Goal: Obtain resource: Obtain resource

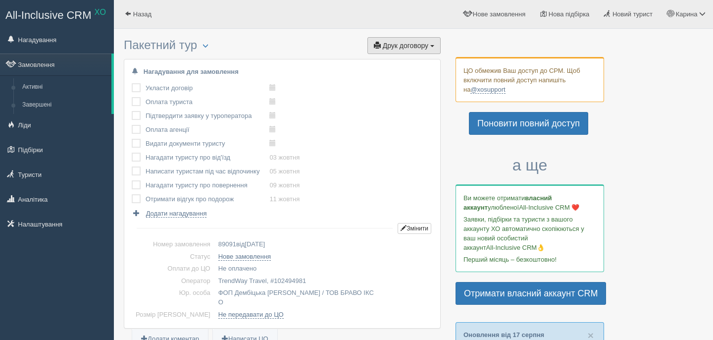
click at [406, 51] on button "Друк договору Друк" at bounding box center [404, 45] width 73 height 17
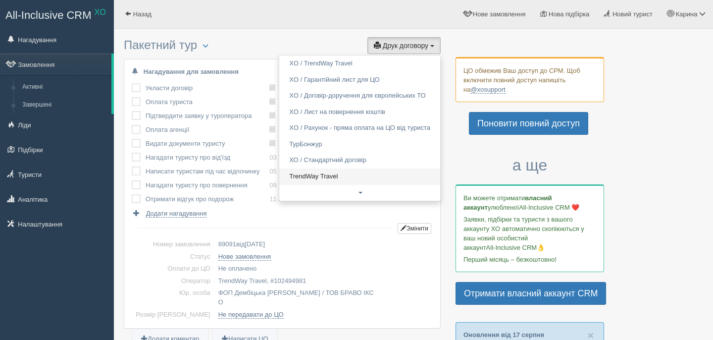
click at [303, 180] on link "TrendWay Travel" at bounding box center [359, 176] width 161 height 16
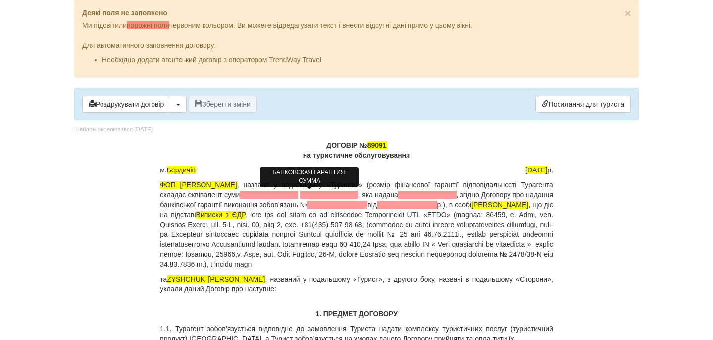
click at [298, 197] on span at bounding box center [269, 195] width 58 height 8
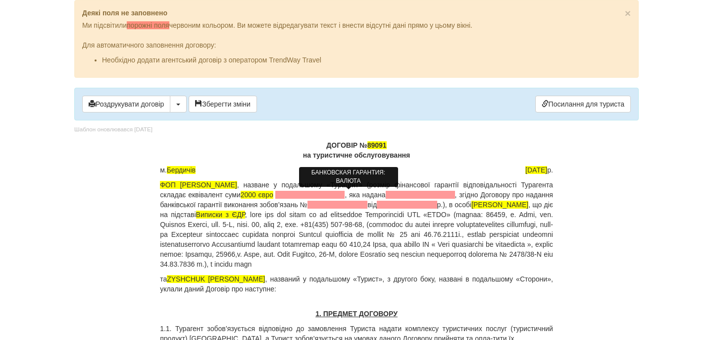
click at [345, 195] on span at bounding box center [309, 195] width 69 height 8
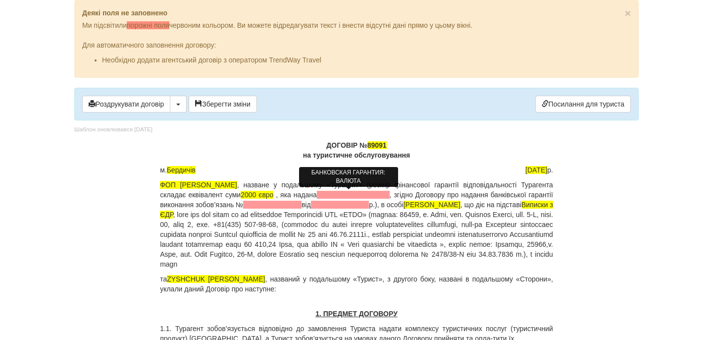
click at [388, 196] on span at bounding box center [353, 195] width 73 height 8
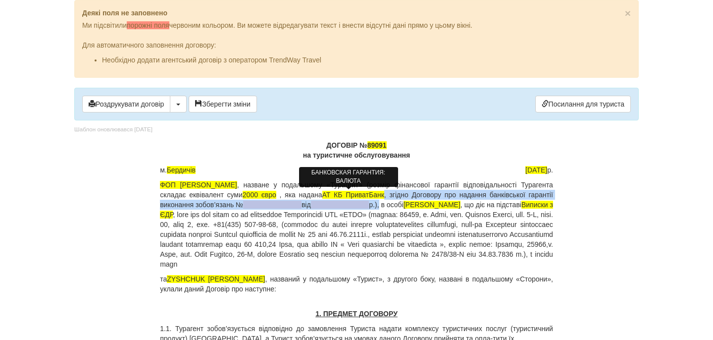
drag, startPoint x: 442, startPoint y: 197, endPoint x: 462, endPoint y: 201, distance: 20.1
click at [462, 201] on p "ФОП Дембіцька Карина Сергіївна , назване у подальшому «Турагент» (розмір фінанс…" at bounding box center [356, 224] width 393 height 89
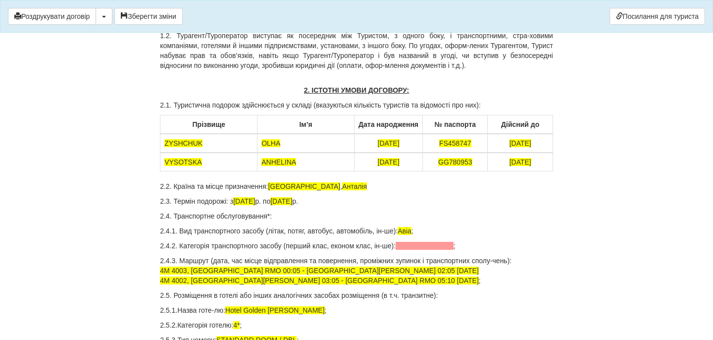
scroll to position [272, 0]
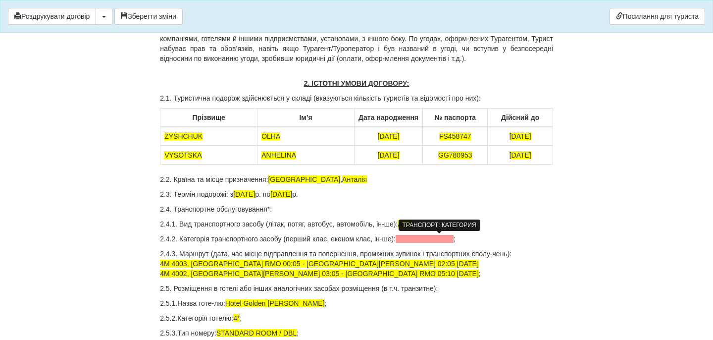
click at [417, 240] on span at bounding box center [425, 239] width 58 height 8
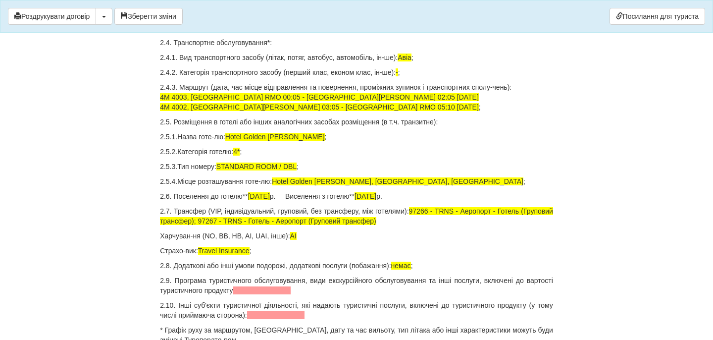
scroll to position [446, 0]
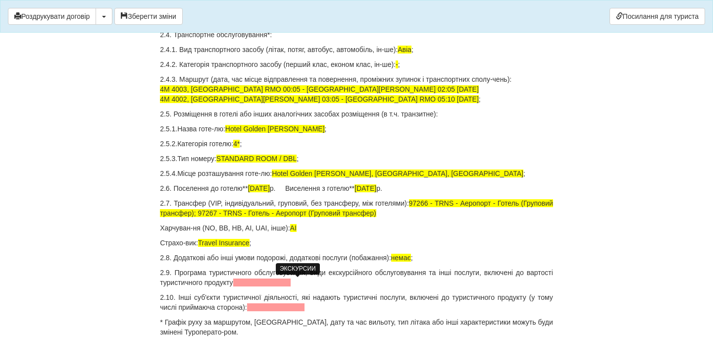
click at [291, 283] on span at bounding box center [262, 282] width 58 height 8
click at [294, 307] on span at bounding box center [276, 307] width 58 height 8
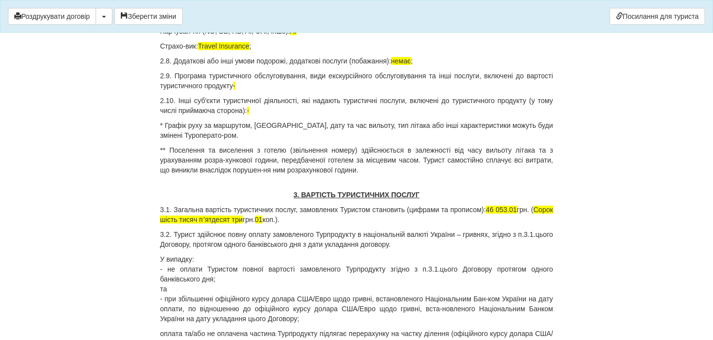
scroll to position [646, 0]
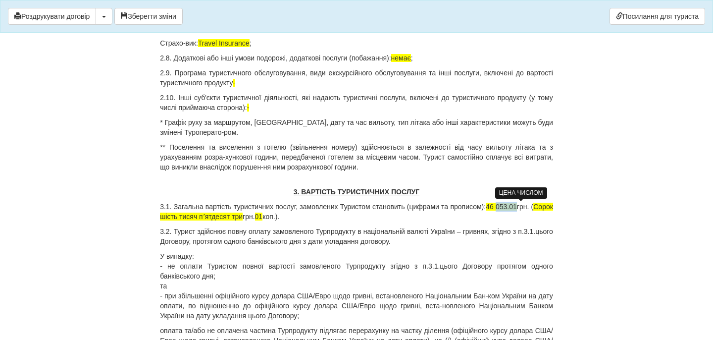
drag, startPoint x: 518, startPoint y: 207, endPoint x: 537, endPoint y: 206, distance: 19.3
click at [517, 206] on span "46 053.01" at bounding box center [501, 207] width 31 height 8
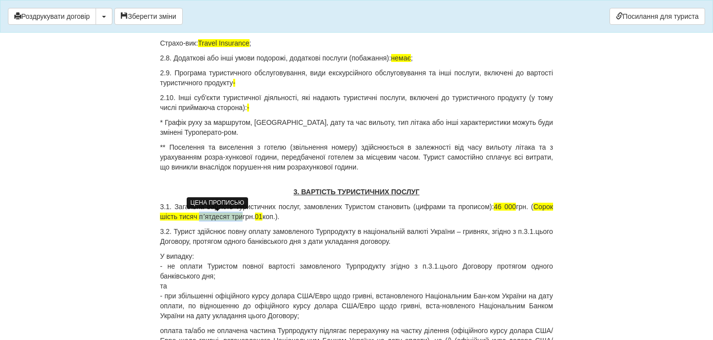
drag, startPoint x: 225, startPoint y: 215, endPoint x: 269, endPoint y: 215, distance: 44.1
click at [269, 215] on span "Сорок шість тисяч пʼятдесят три" at bounding box center [356, 212] width 393 height 18
click at [250, 215] on p "3.1. Загальна вартість туристичних послуг, замовлених Туристом становить (цифра…" at bounding box center [356, 212] width 393 height 20
click at [275, 217] on p "3.1. Загальна вартість туристичних послуг, замовлених Туристом становить (цифра…" at bounding box center [356, 212] width 393 height 20
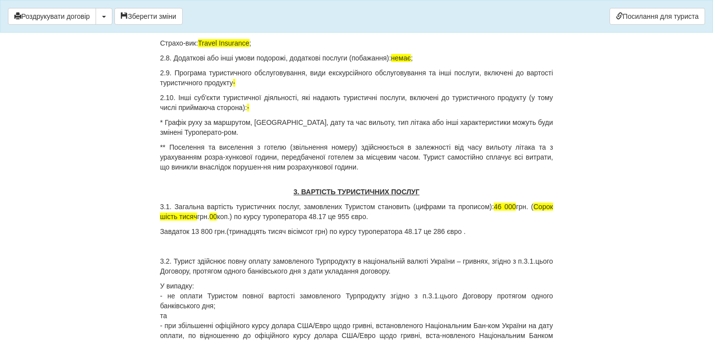
click at [335, 232] on p "Завдаток 13 800 грн.(тринадцять тисяч вісімсот грн) по курсу туроператора 48.17…" at bounding box center [356, 231] width 393 height 10
click at [331, 248] on p at bounding box center [356, 246] width 393 height 10
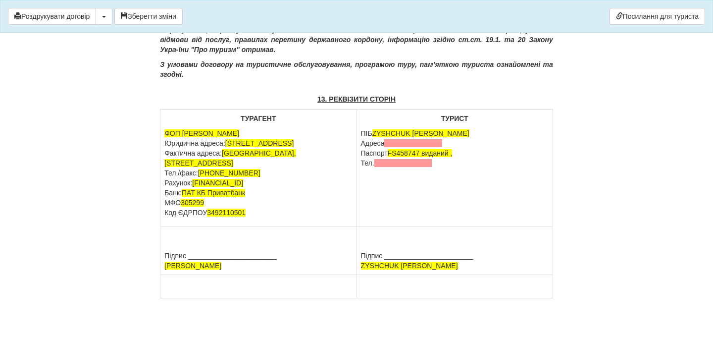
scroll to position [4784, 0]
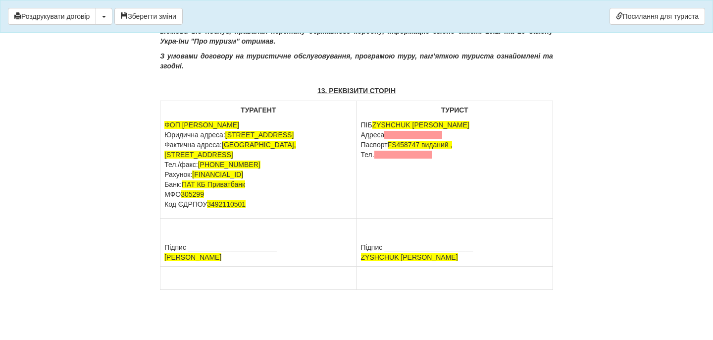
drag, startPoint x: 446, startPoint y: 137, endPoint x: 361, endPoint y: 136, distance: 84.7
click at [361, 136] on p "ПІБ ZYSHCHUK OLHA Адреса Паспорт FS458747 виданий , Тел." at bounding box center [455, 140] width 188 height 40
drag, startPoint x: 424, startPoint y: 134, endPoint x: 441, endPoint y: 148, distance: 21.8
click at [441, 148] on p "ПІБ ZYSHCHUK OLHA Паспорт FS458747 виданий , Тел." at bounding box center [455, 135] width 188 height 30
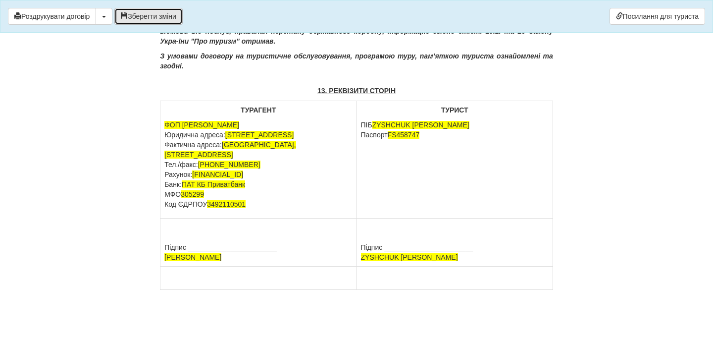
click at [161, 19] on button "Зберегти зміни" at bounding box center [148, 16] width 68 height 17
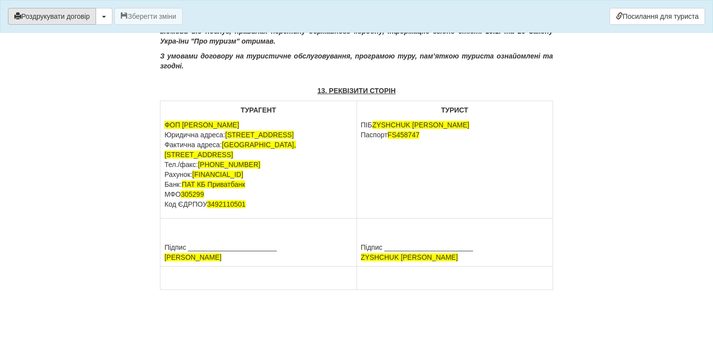
click at [69, 18] on button "Роздрукувати договір" at bounding box center [52, 16] width 88 height 17
